Goal: Navigation & Orientation: Go to known website

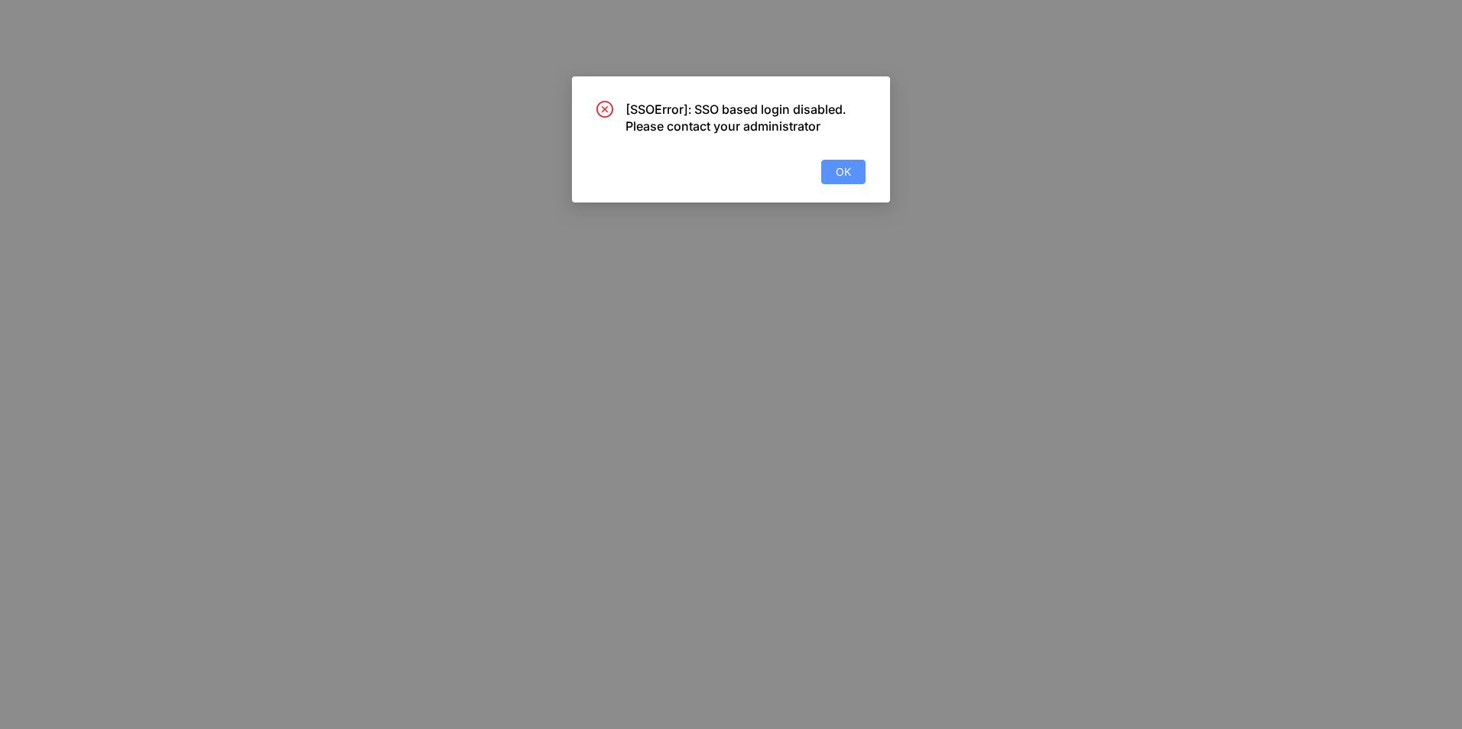
drag, startPoint x: 856, startPoint y: 154, endPoint x: 856, endPoint y: 163, distance: 8.4
click at [857, 160] on div "[SSOError]: SSO based login disabled. Please contact your administrator OK" at bounding box center [730, 142] width 269 height 83
click at [856, 167] on button "OK" at bounding box center [843, 172] width 44 height 24
